Goal: Obtain resource: Download file/media

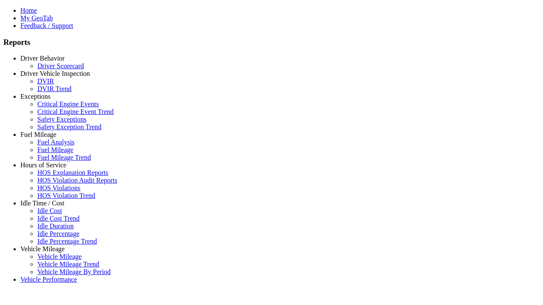
click at [49, 169] on link "Hours of Service" at bounding box center [43, 165] width 46 height 7
click at [55, 184] on link "HOS Violation Audit Reports" at bounding box center [77, 180] width 80 height 7
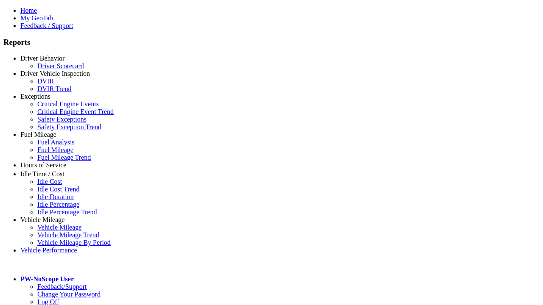
type input "**********"
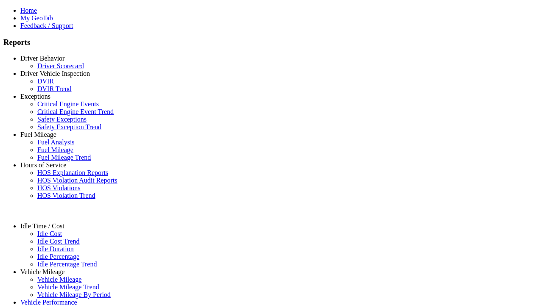
type input "**********"
